Goal: Navigation & Orientation: Find specific page/section

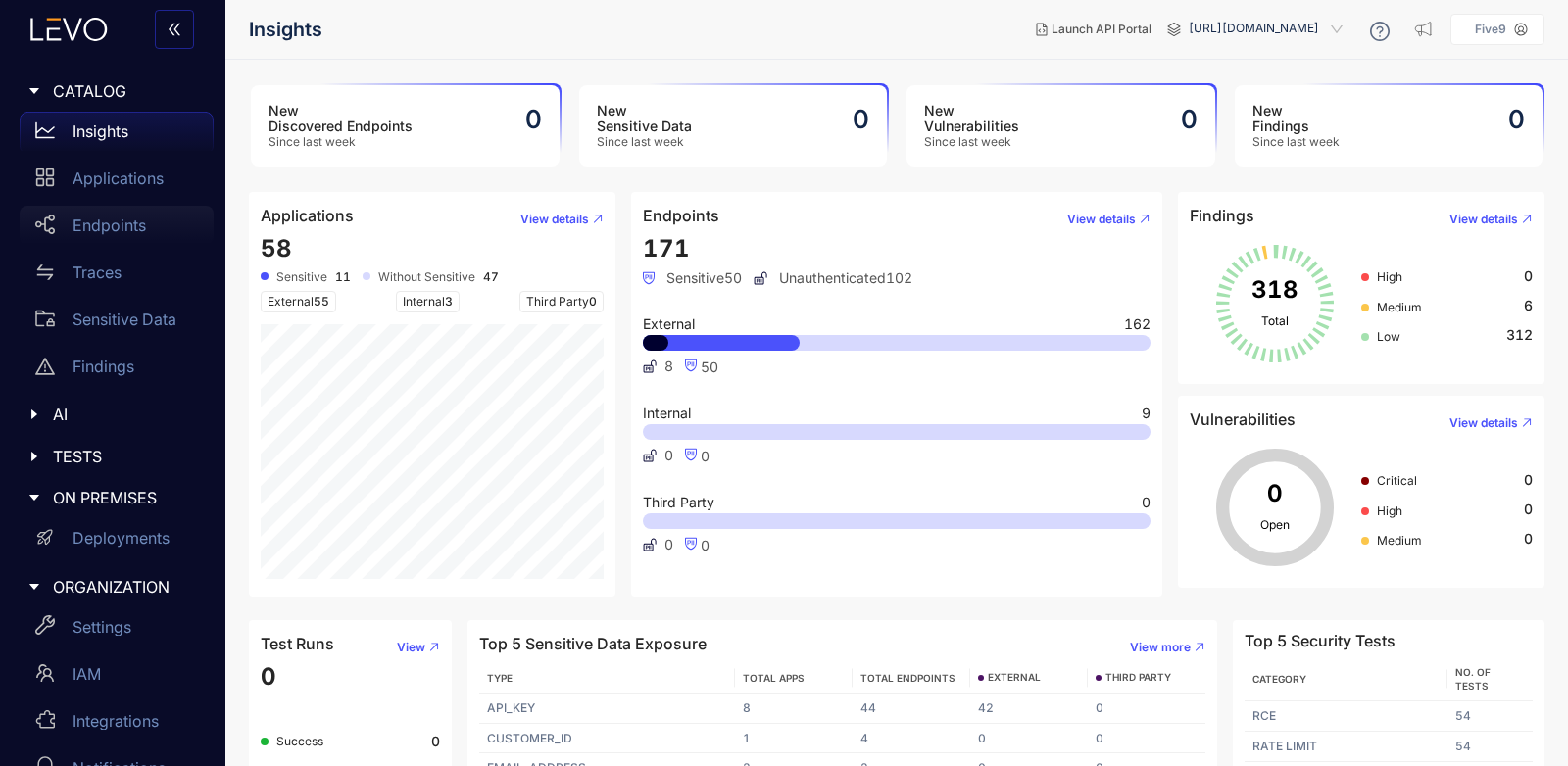
click at [110, 214] on div "Endpoints" at bounding box center [117, 225] width 195 height 39
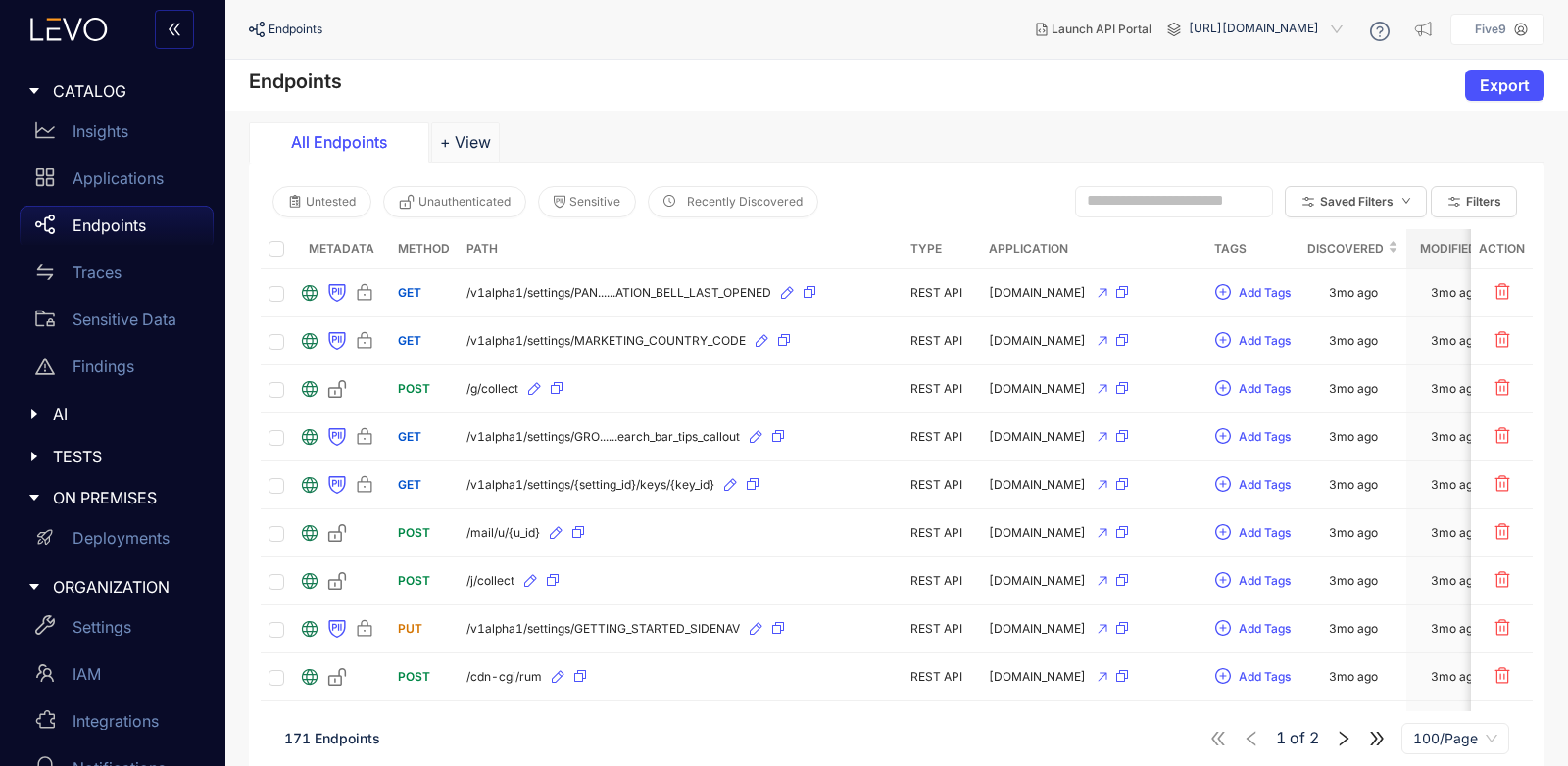
click at [1250, 39] on span "[URL][DOMAIN_NAME]" at bounding box center [1268, 30] width 158 height 32
click at [1245, 24] on span "[URL][DOMAIN_NAME]" at bounding box center [1268, 30] width 158 height 32
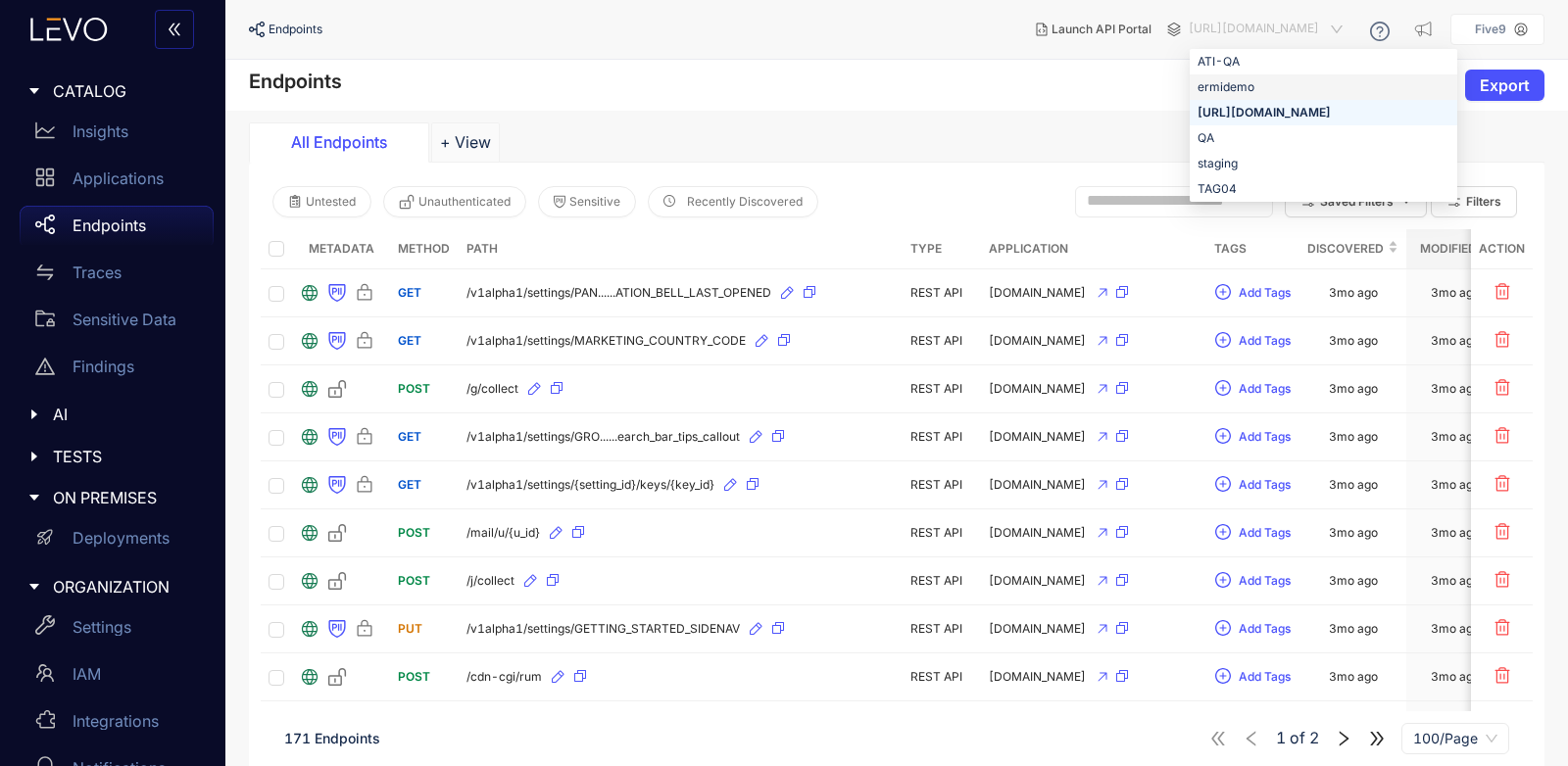
click at [1219, 92] on div "ermidemo" at bounding box center [1323, 87] width 252 height 22
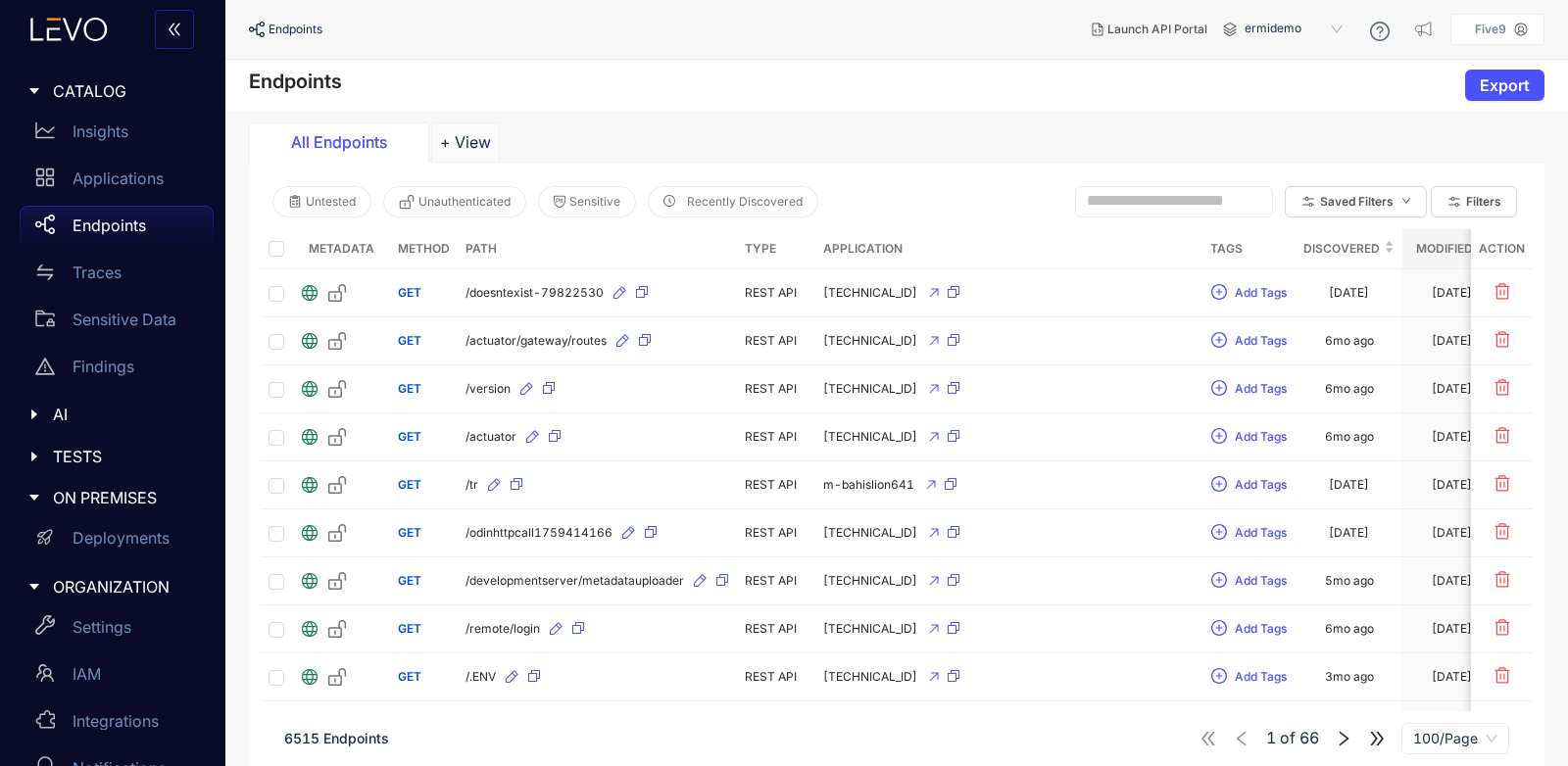
click at [1248, 41] on div "ermidemo ermidemo a08d1068-8bf7-441a-95a3-a9097656c6bf e38cbe43-0fa5-4c0c-8431-…" at bounding box center [1295, 30] width 118 height 32
click at [1278, 23] on span "ermidemo" at bounding box center [1295, 30] width 102 height 32
click at [1266, 136] on div "QA" at bounding box center [1303, 138] width 102 height 22
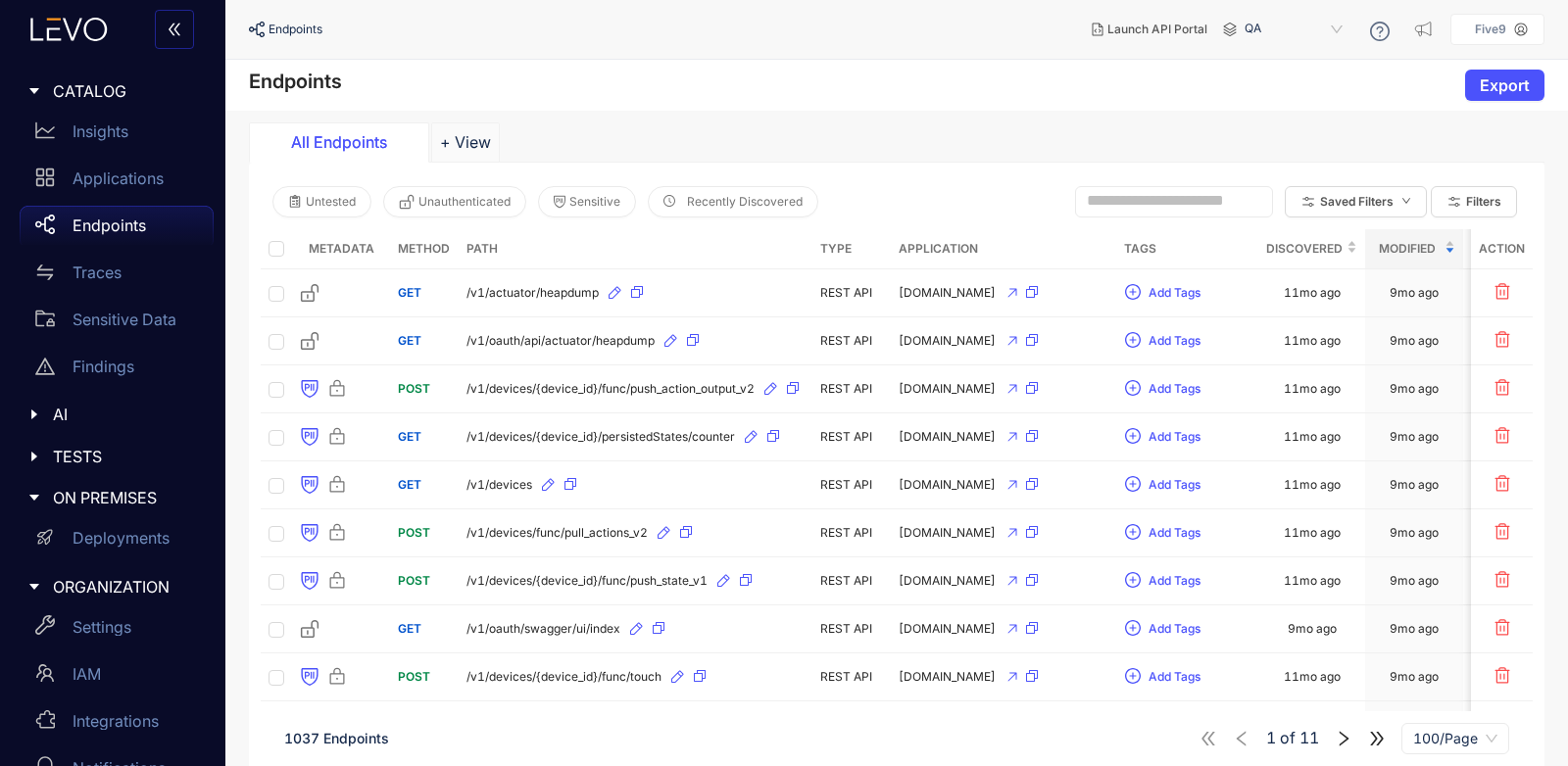
click at [1299, 33] on span "QA" at bounding box center [1295, 30] width 102 height 32
click at [974, 77] on div "Endpoints Export" at bounding box center [897, 86] width 1343 height 51
click at [118, 182] on p "Applications" at bounding box center [118, 179] width 91 height 18
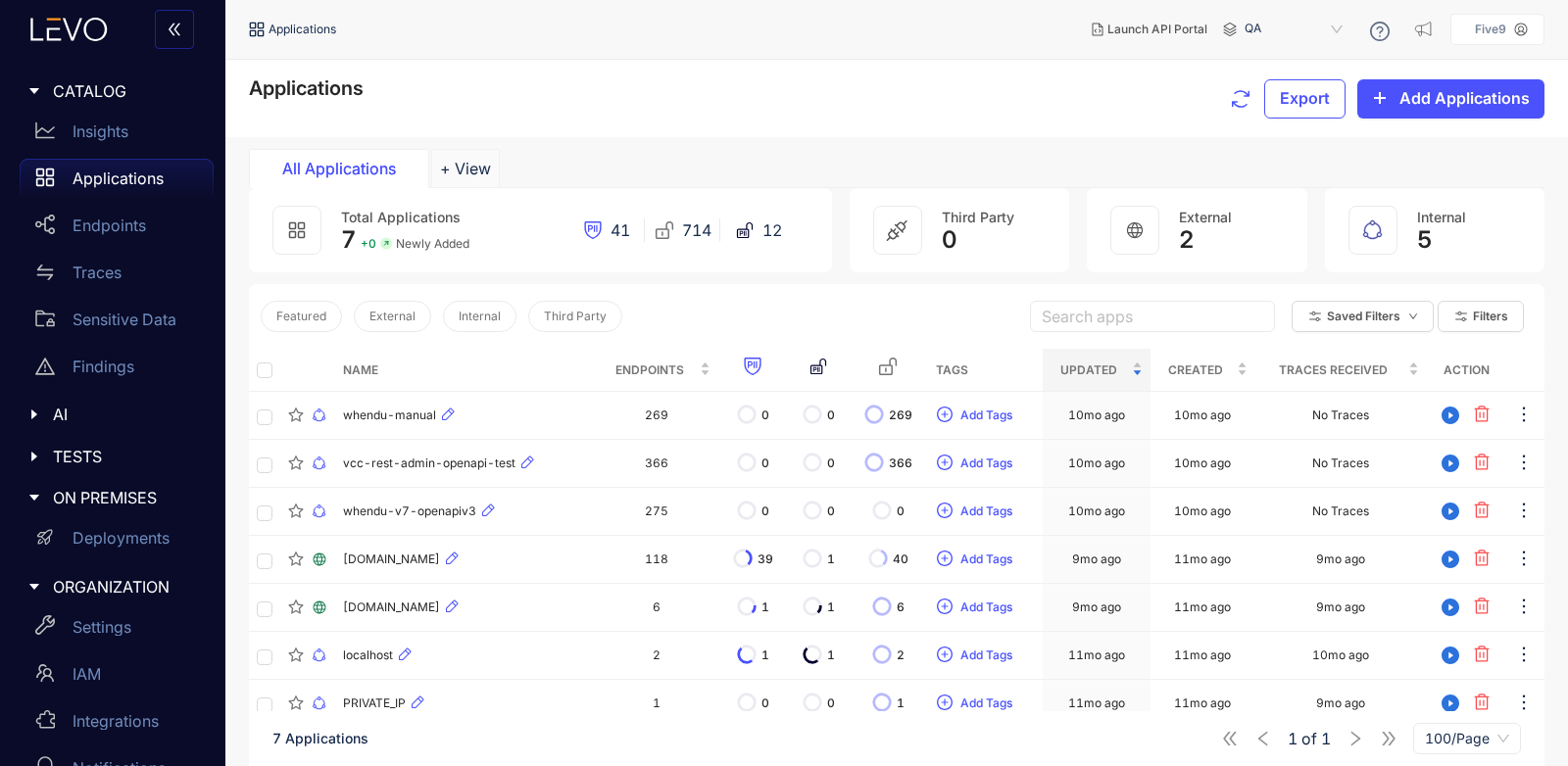
scroll to position [140, 0]
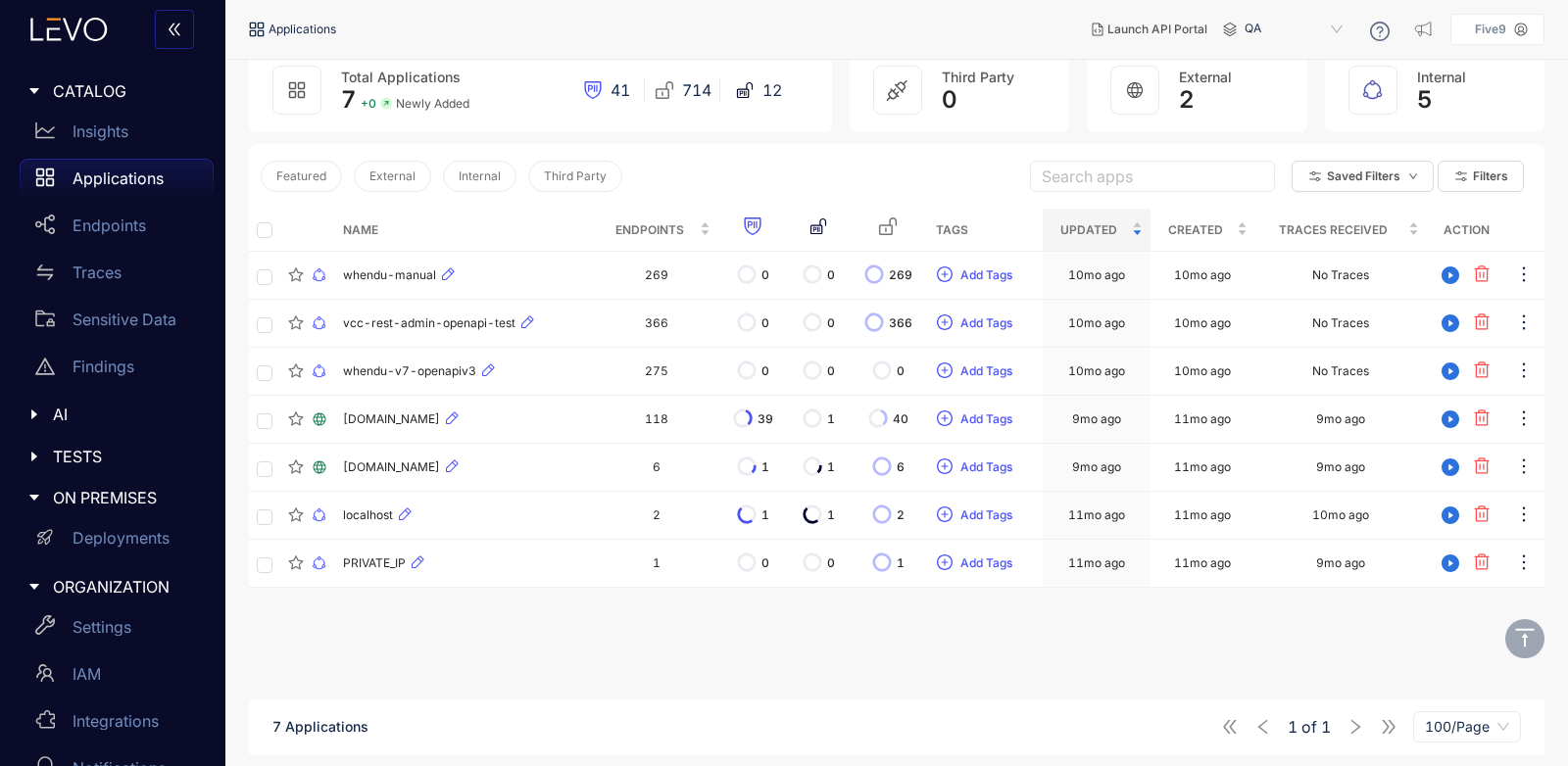
click at [102, 171] on p "Applications" at bounding box center [118, 179] width 91 height 18
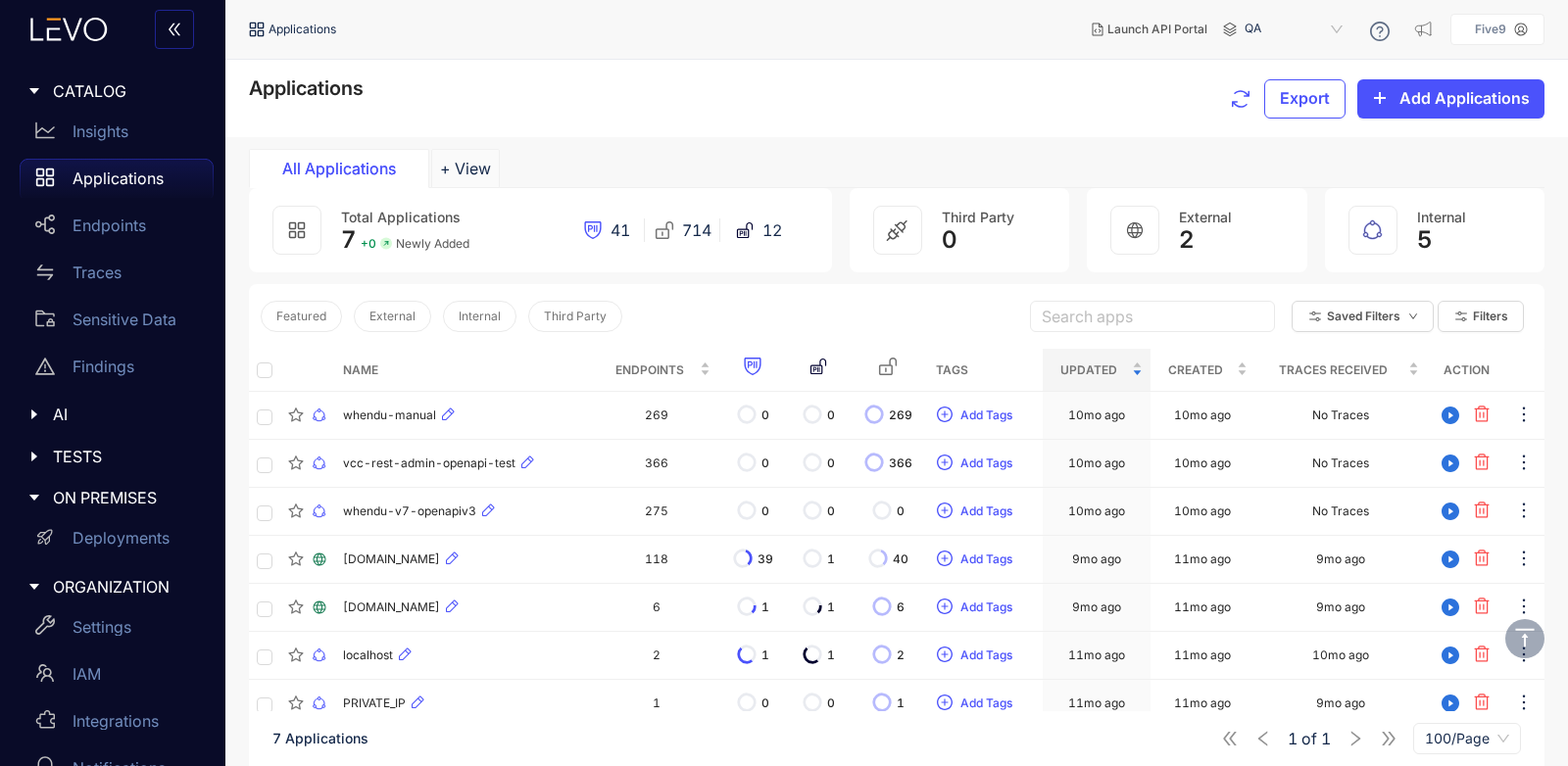
scroll to position [140, 0]
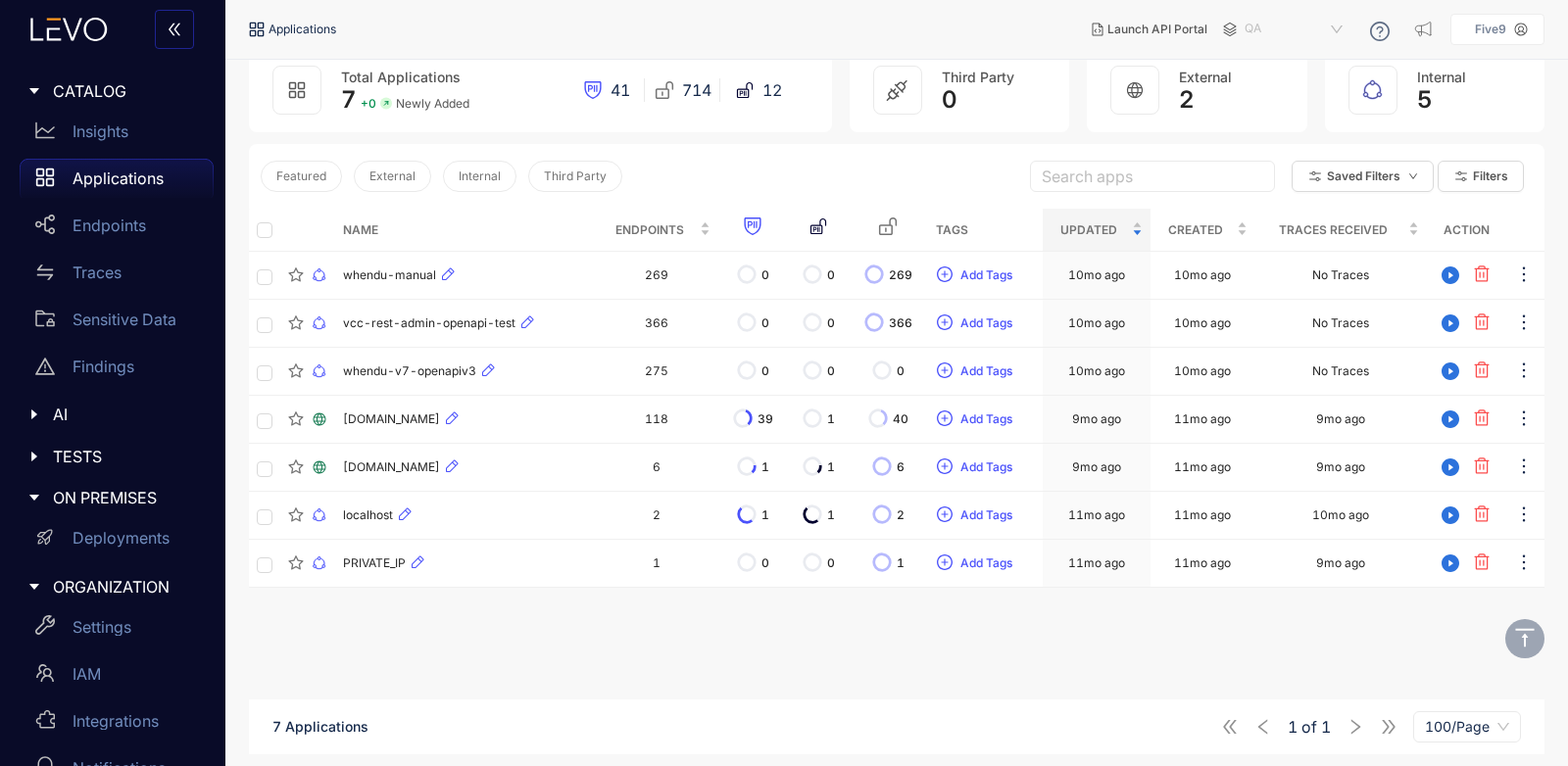
click at [1269, 33] on span "QA" at bounding box center [1295, 30] width 102 height 32
click at [1276, 111] on div "[URL][DOMAIN_NAME]" at bounding box center [1303, 113] width 102 height 22
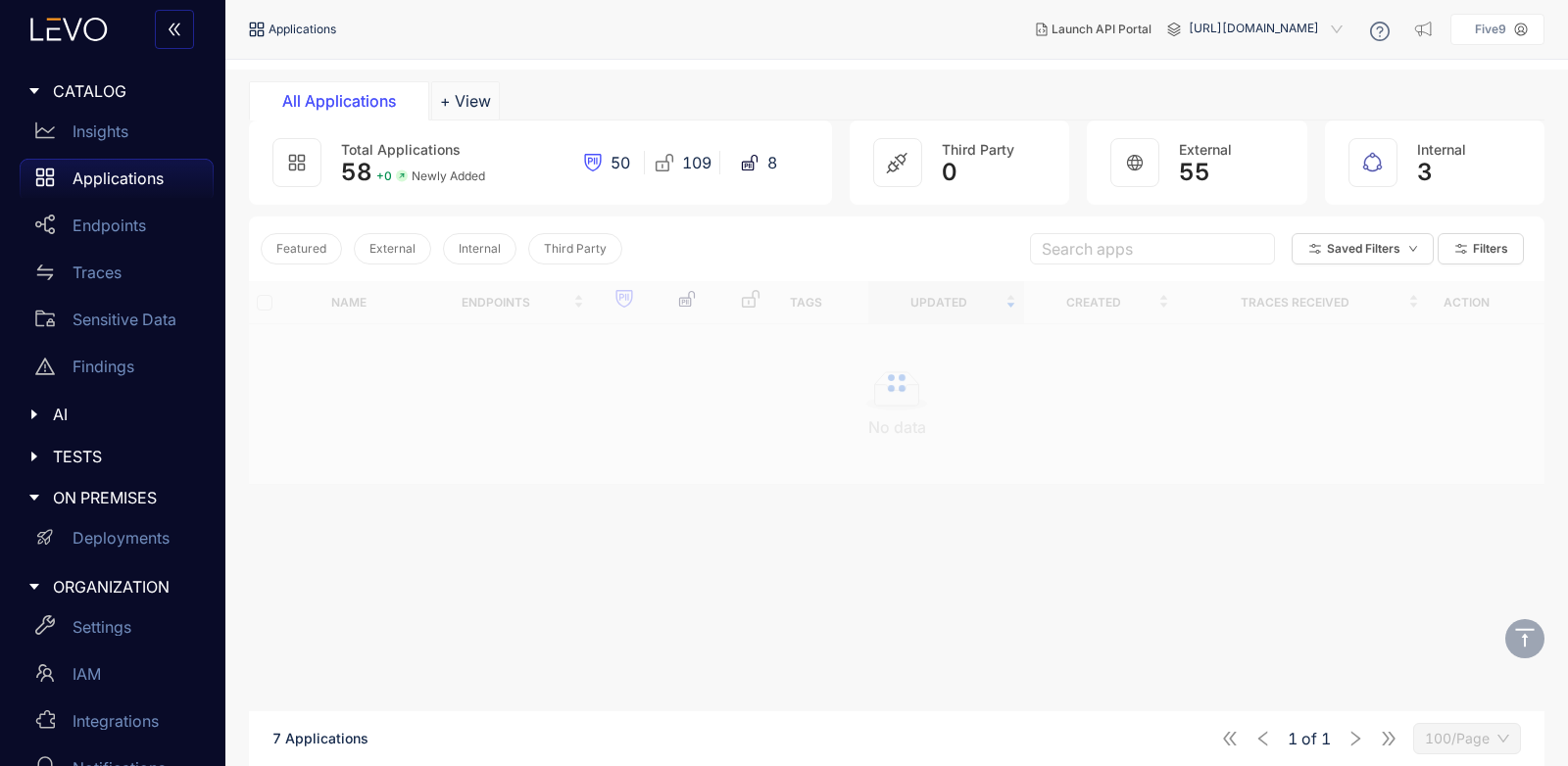
scroll to position [140, 0]
